Goal: Find specific page/section: Find specific page/section

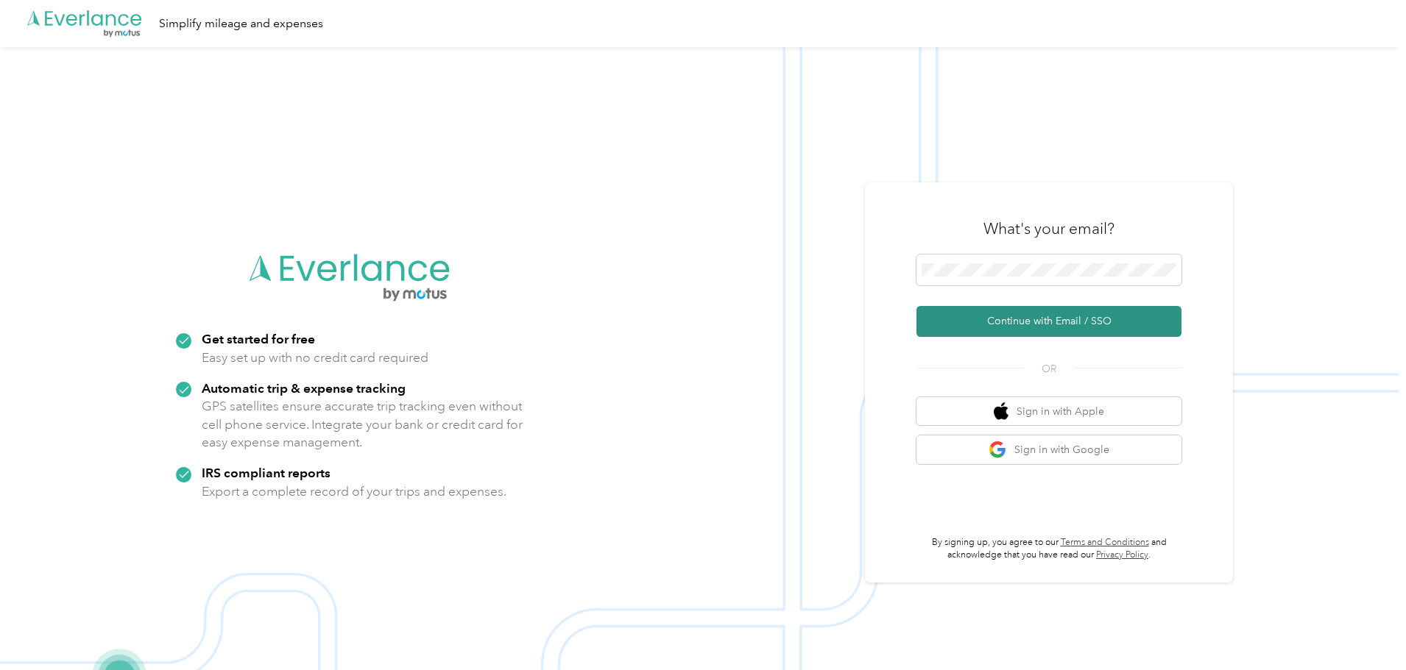
click at [1060, 329] on button "Continue with Email / SSO" at bounding box center [1048, 321] width 265 height 31
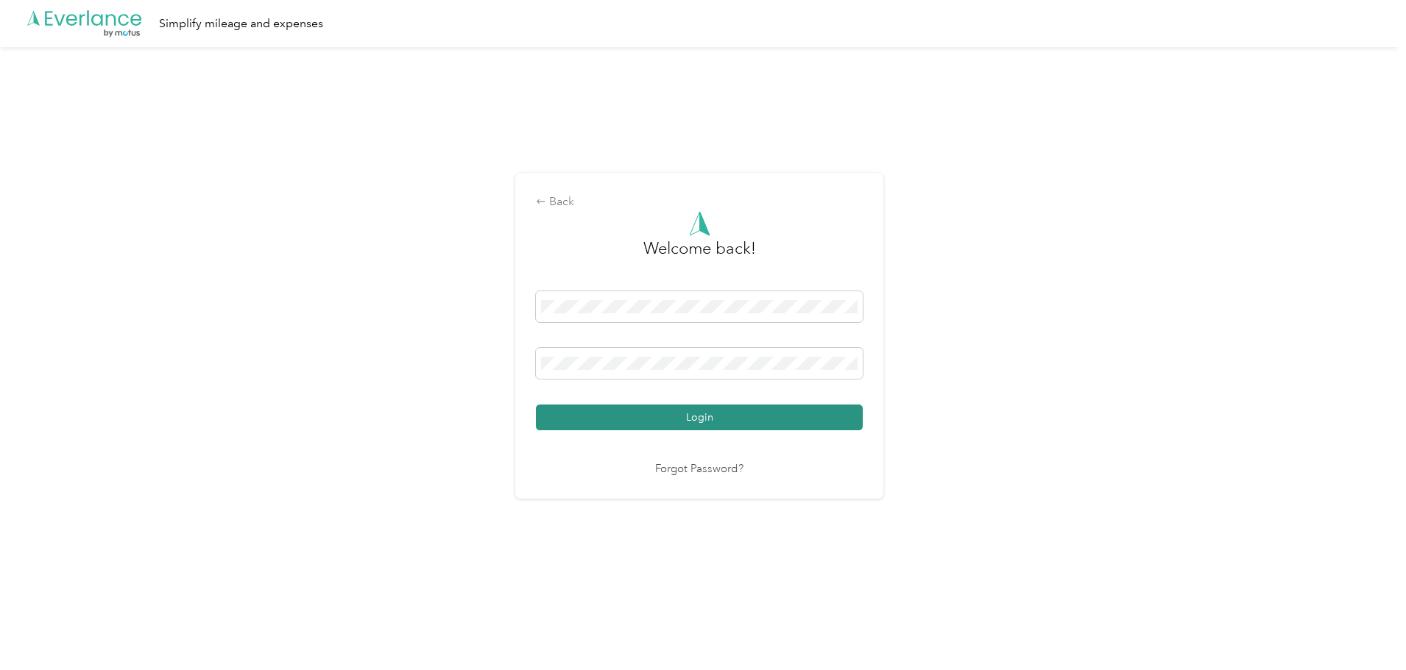
click at [720, 416] on button "Login" at bounding box center [699, 418] width 327 height 26
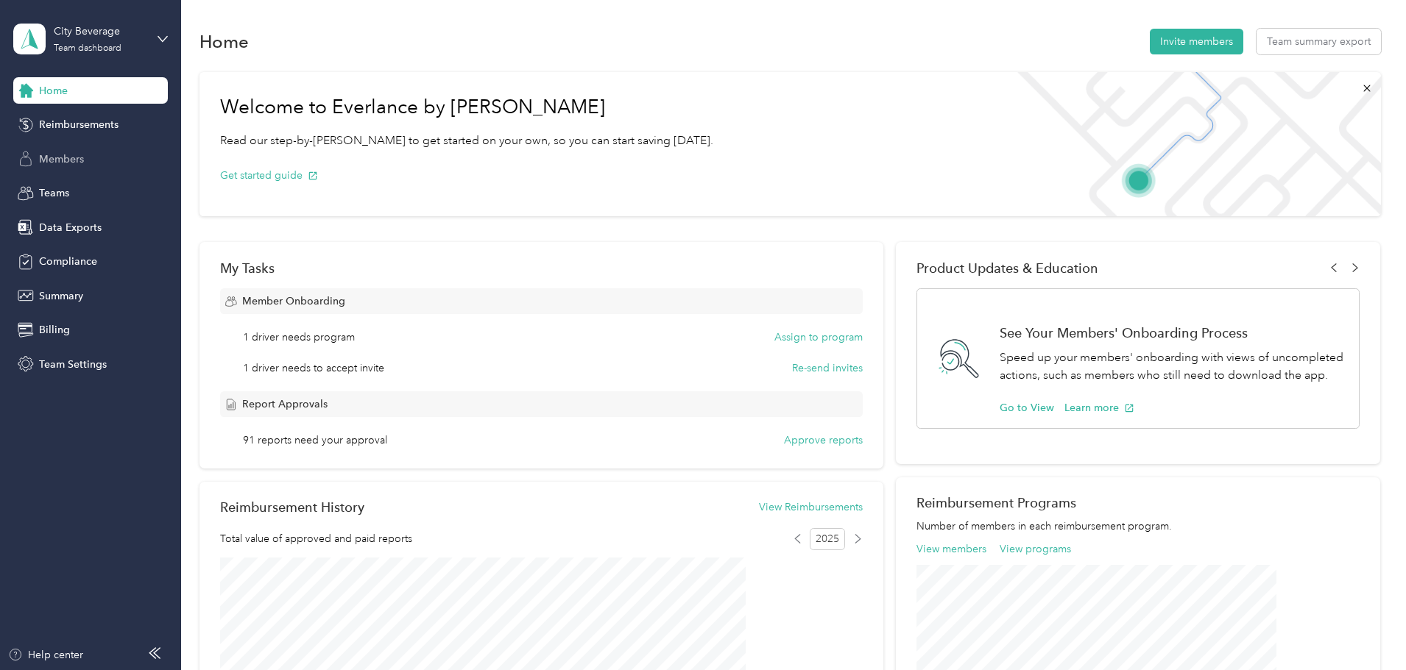
click at [68, 159] on span "Members" at bounding box center [61, 159] width 45 height 15
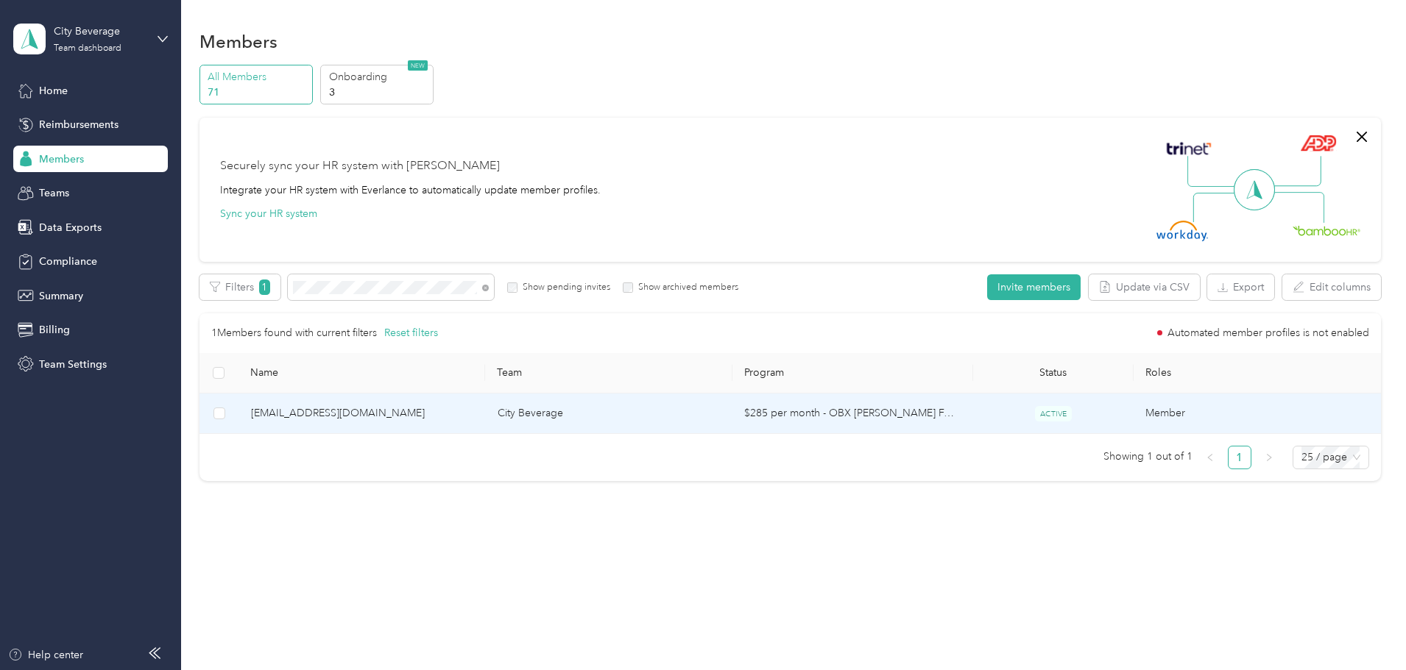
click at [447, 404] on td "[EMAIL_ADDRESS][DOMAIN_NAME]" at bounding box center [362, 414] width 247 height 40
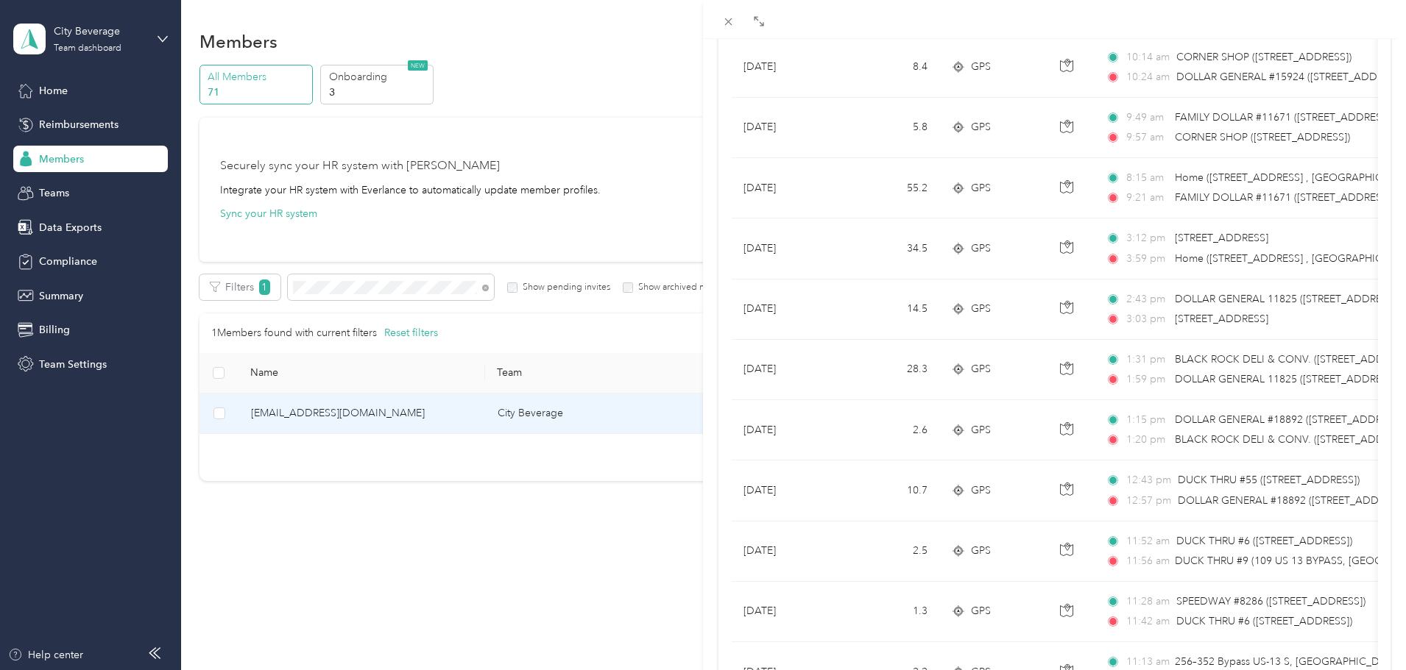
scroll to position [335, 0]
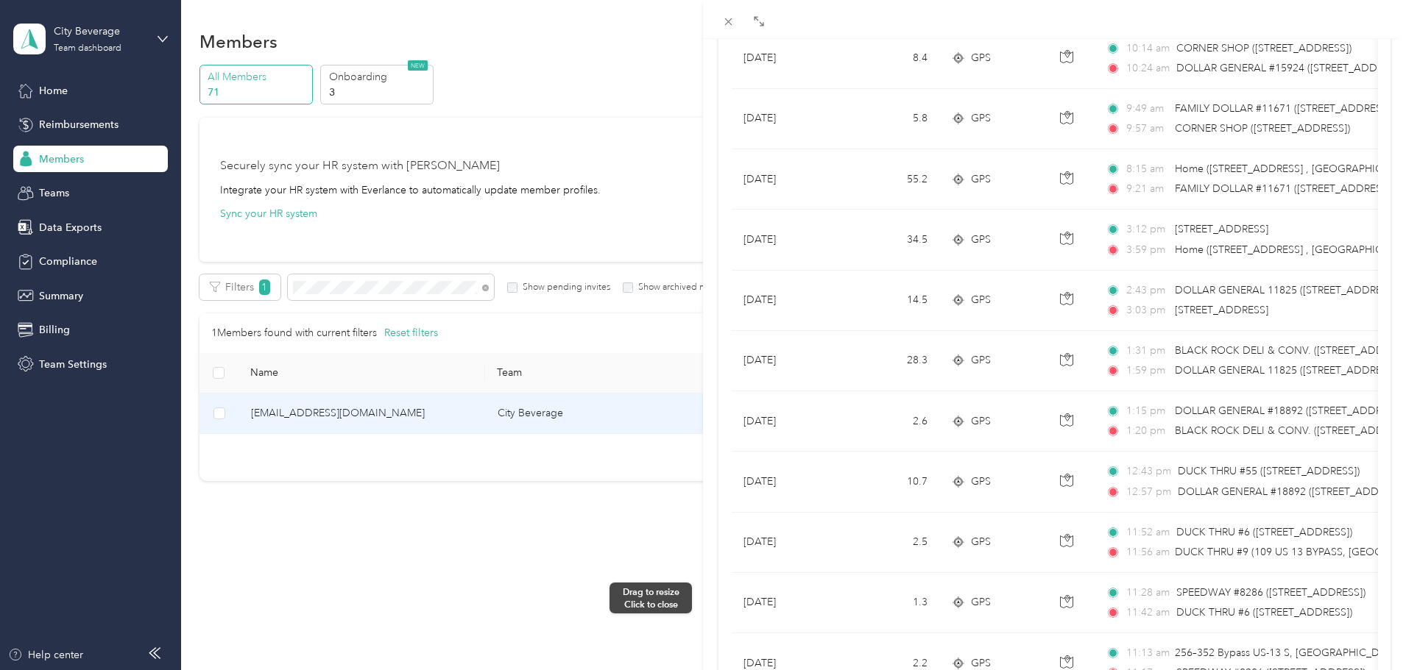
click at [695, 598] on div at bounding box center [697, 335] width 10 height 670
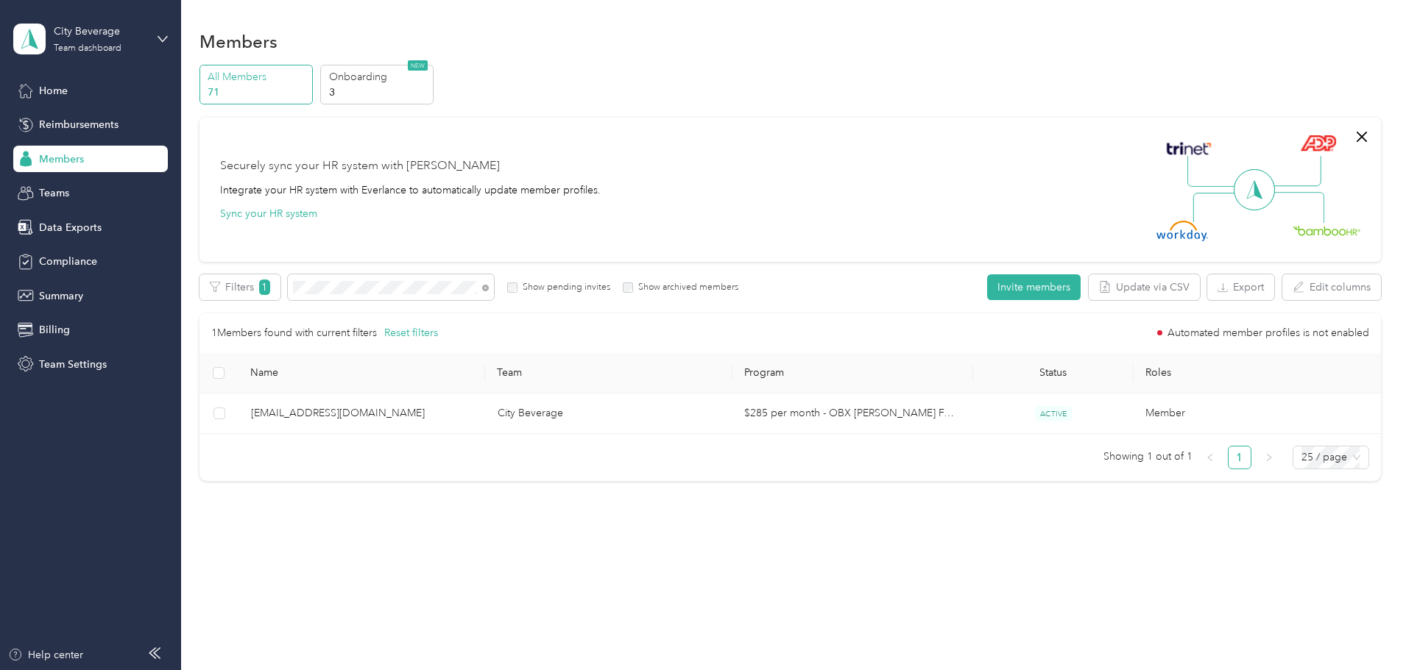
scroll to position [71, 0]
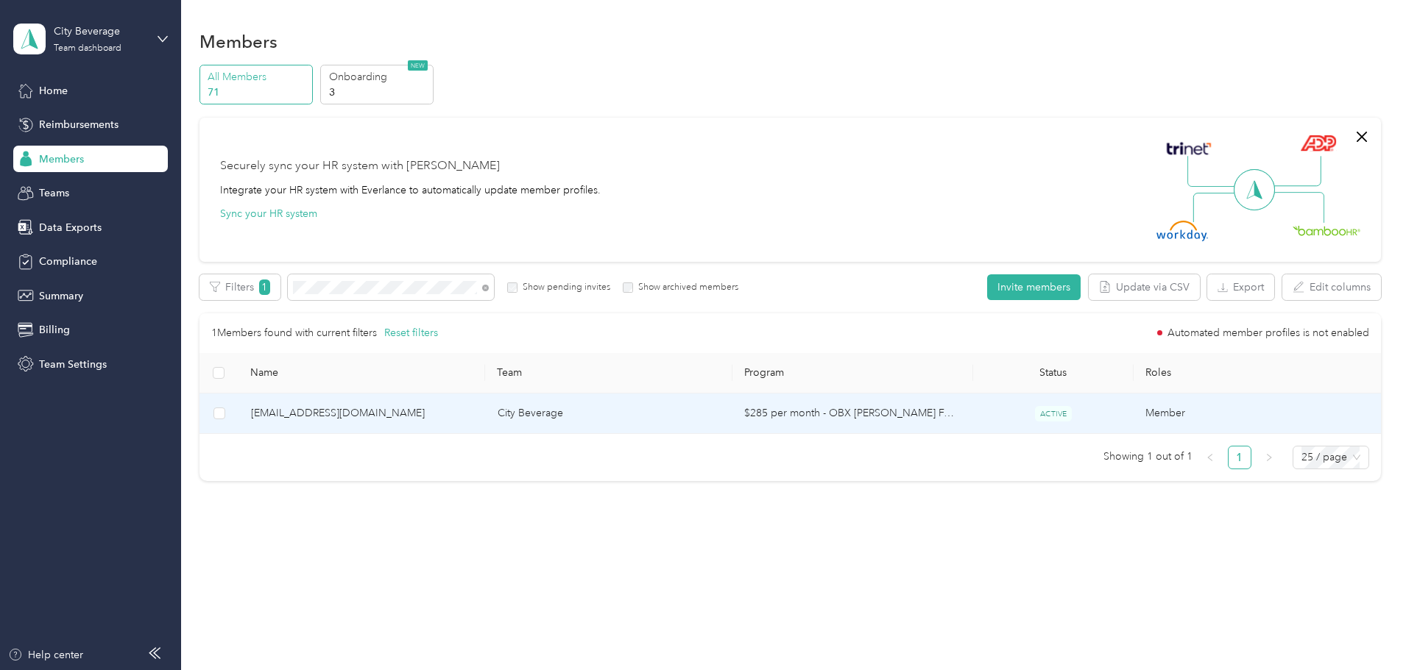
click at [486, 422] on td "[EMAIL_ADDRESS][DOMAIN_NAME]" at bounding box center [362, 414] width 247 height 40
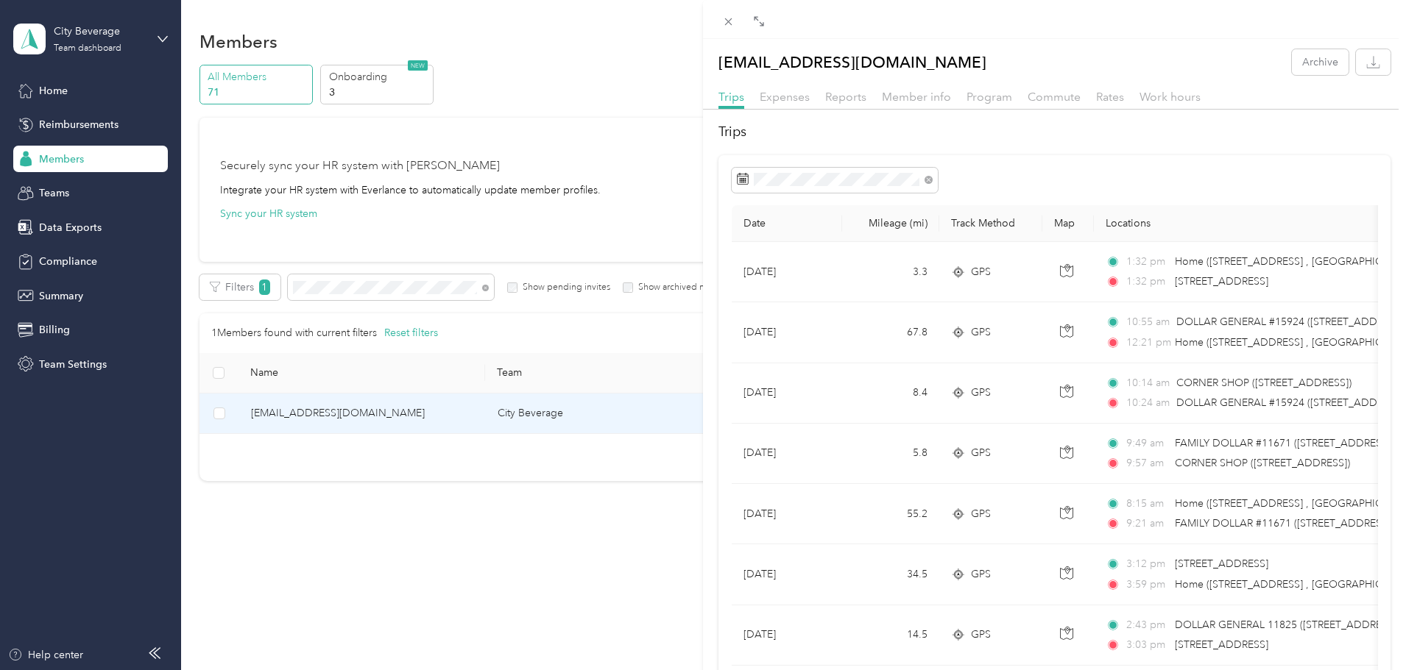
click at [455, 295] on div "[EMAIL_ADDRESS][DOMAIN_NAME] Archive Trips Expenses Reports Member info Program…" at bounding box center [703, 335] width 1406 height 670
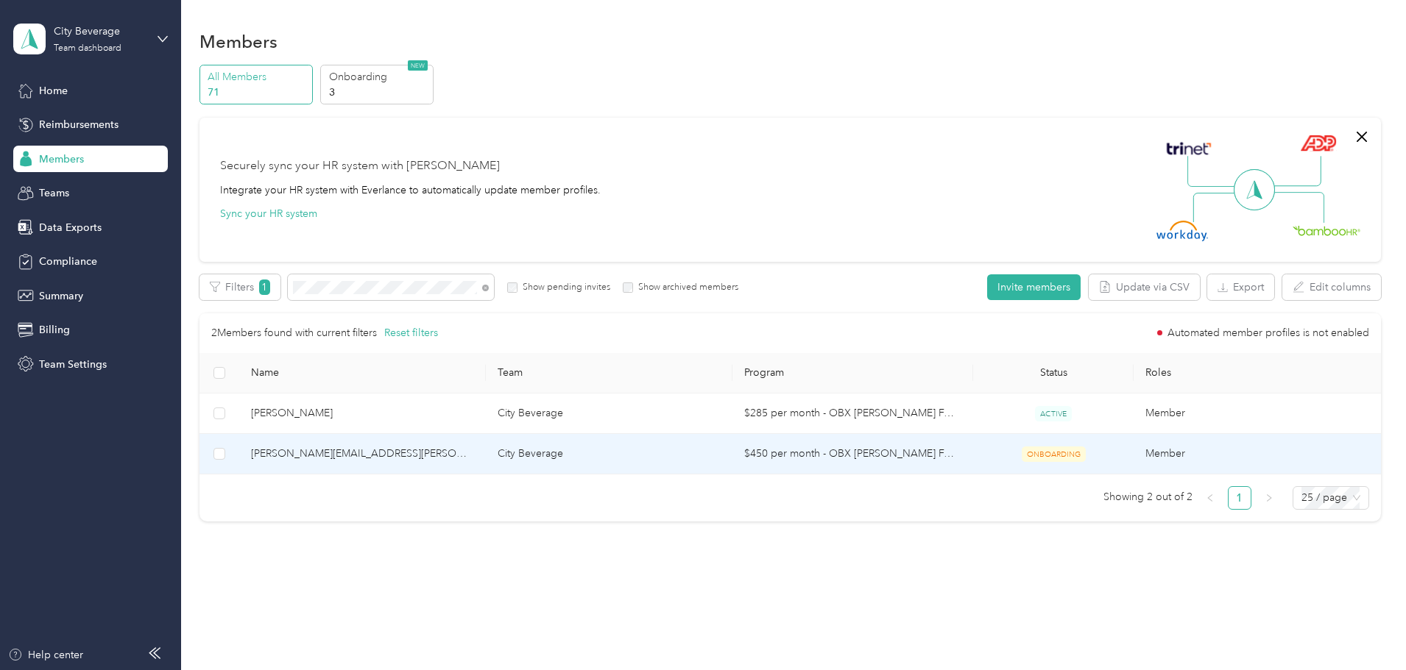
click at [467, 450] on span "[PERSON_NAME][EMAIL_ADDRESS][PERSON_NAME][DOMAIN_NAME]" at bounding box center [362, 454] width 223 height 16
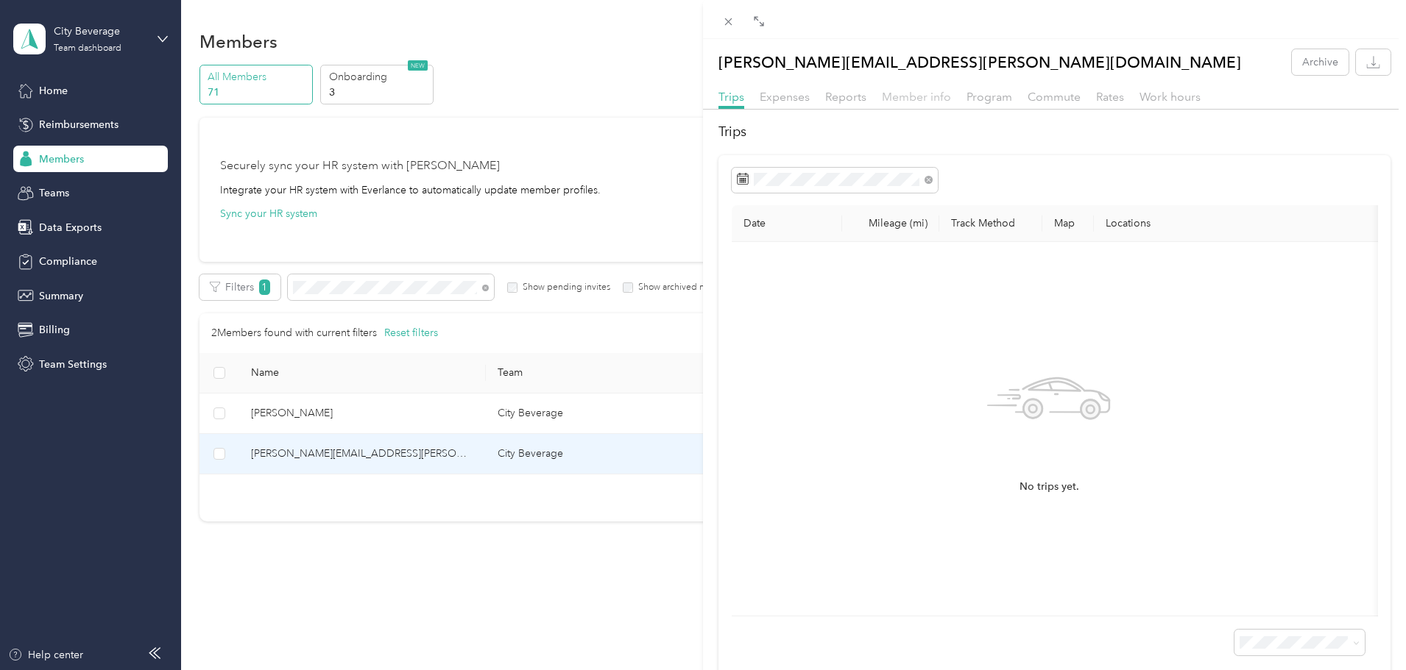
click at [920, 99] on span "Member info" at bounding box center [916, 97] width 69 height 14
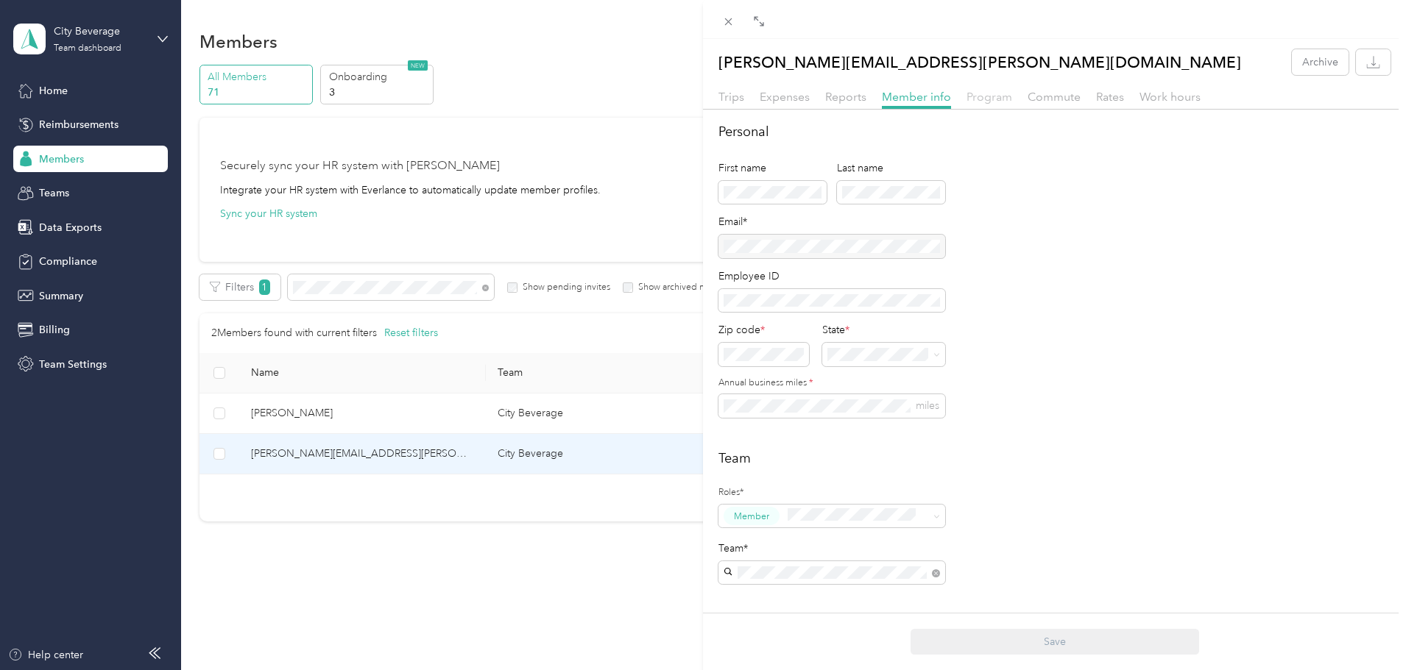
click at [975, 102] on span "Program" at bounding box center [989, 97] width 46 height 14
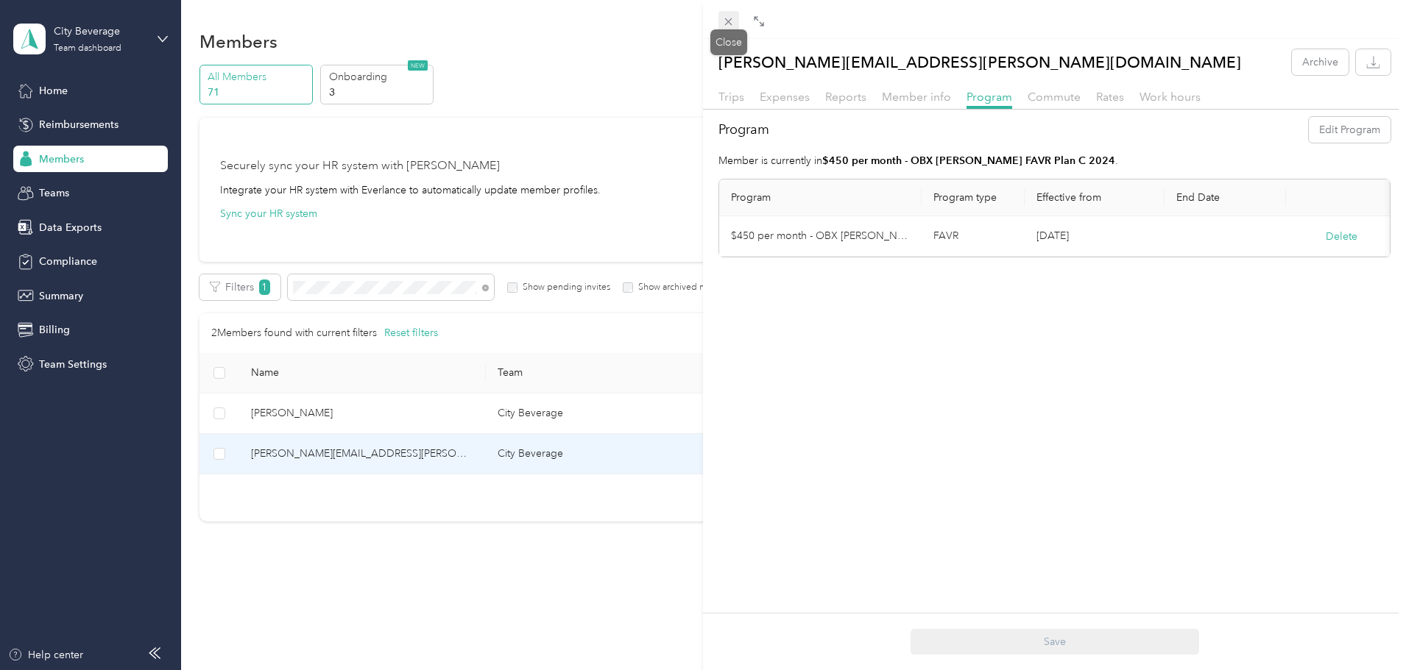
click at [722, 22] on icon at bounding box center [728, 21] width 13 height 13
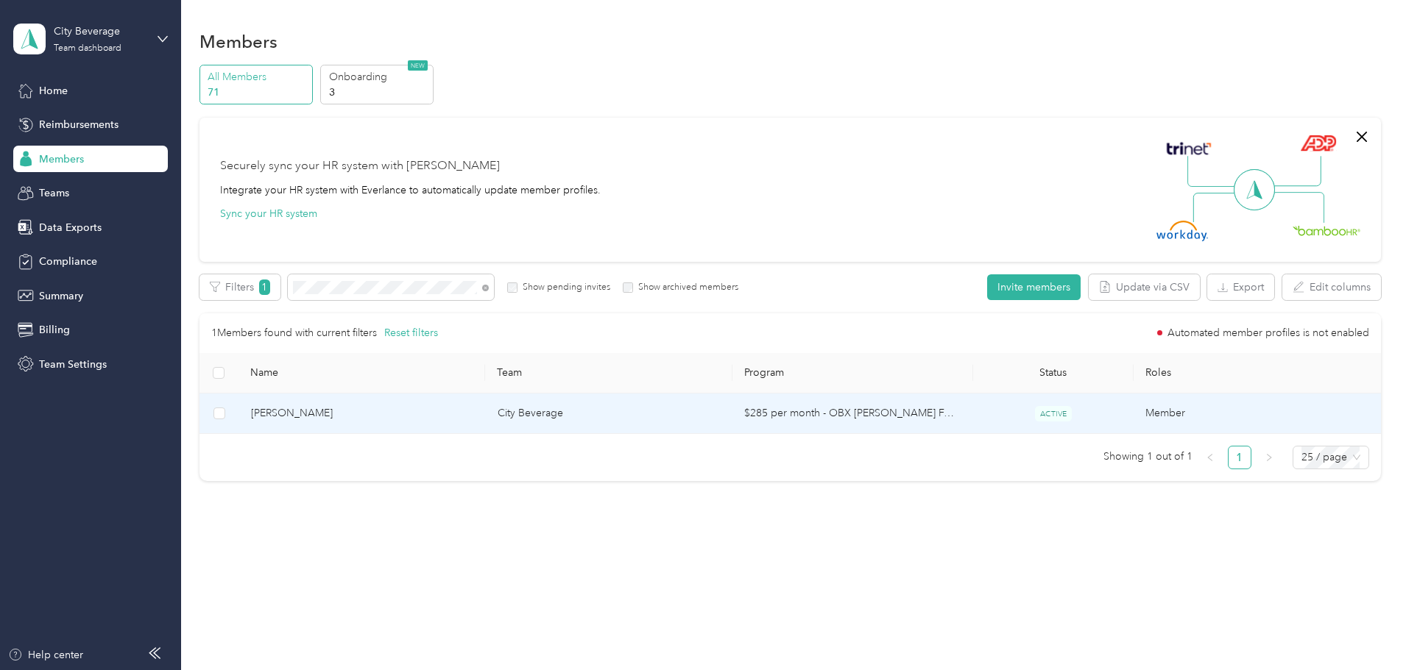
click at [474, 405] on span "[PERSON_NAME]" at bounding box center [362, 413] width 223 height 16
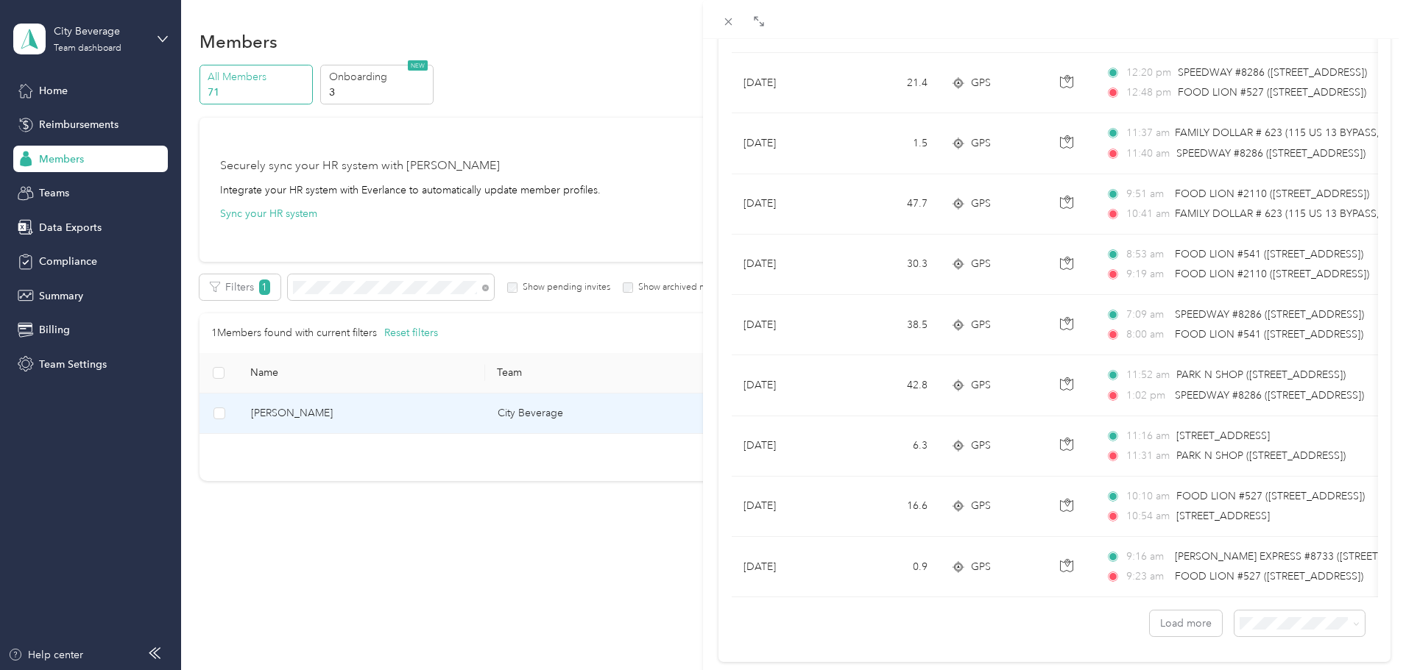
scroll to position [1160, 0]
click at [1183, 634] on button "Load more" at bounding box center [1185, 622] width 72 height 26
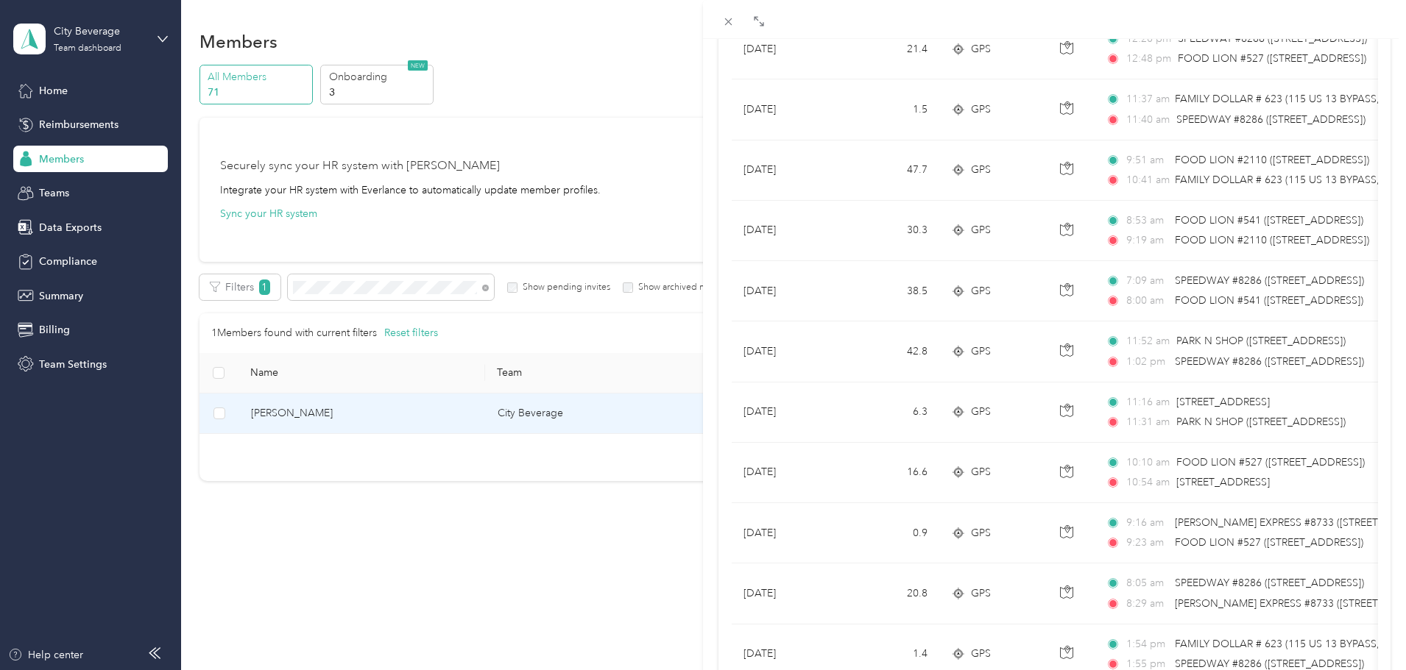
scroll to position [1768, 0]
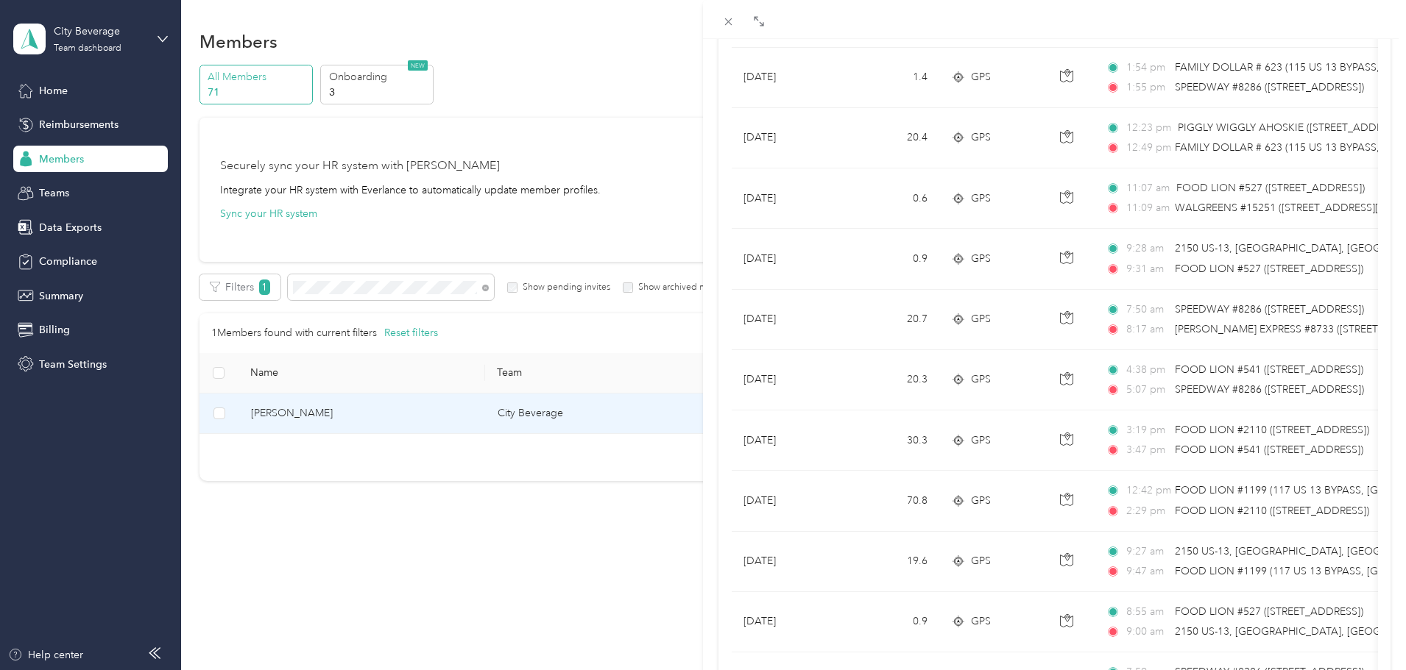
click at [619, 57] on div "[PERSON_NAME] Archive Trips Expenses Reports Member info Program Commute Rates …" at bounding box center [703, 335] width 1406 height 670
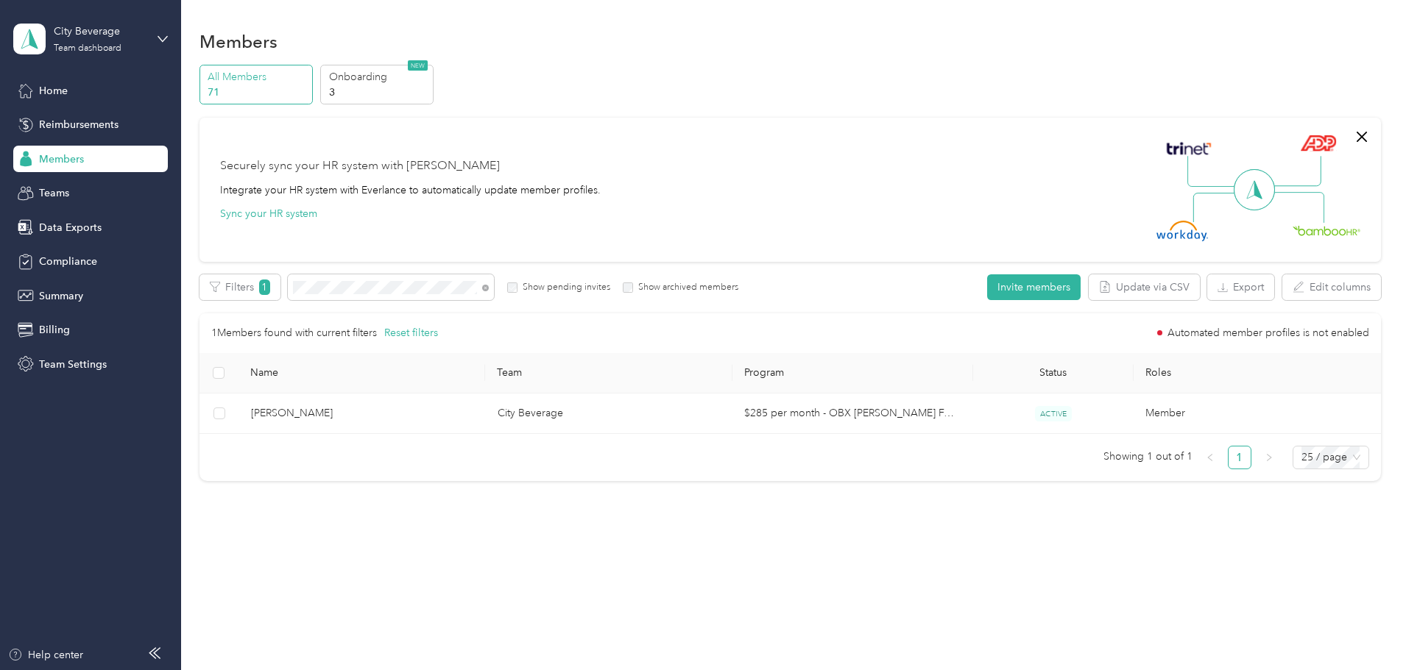
scroll to position [71, 0]
